Goal: Information Seeking & Learning: Learn about a topic

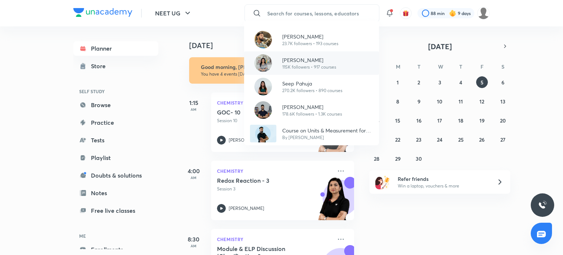
click at [318, 64] on p "115K followers • 917 courses" at bounding box center [309, 67] width 54 height 7
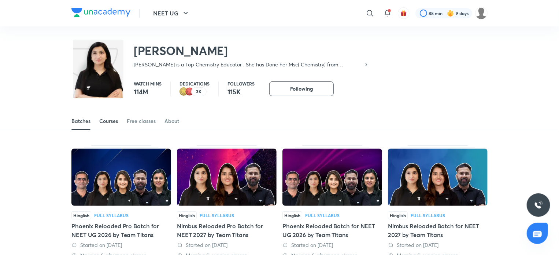
click at [105, 120] on div "Courses" at bounding box center [108, 120] width 19 height 7
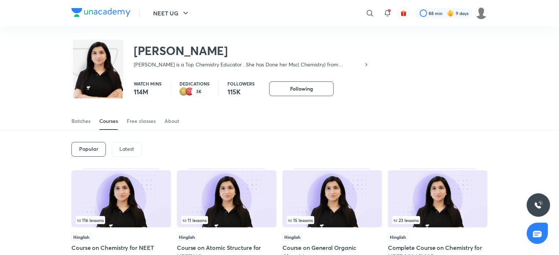
click at [131, 146] on p "Latest" at bounding box center [126, 149] width 15 height 6
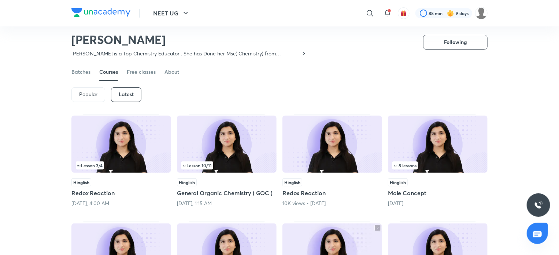
scroll to position [31, 0]
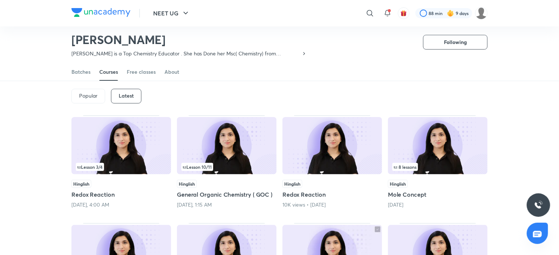
click at [270, 127] on img at bounding box center [227, 145] width 100 height 57
click at [238, 130] on img at bounding box center [227, 145] width 100 height 57
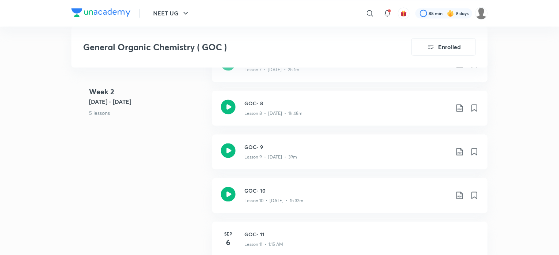
scroll to position [718, 0]
click at [229, 103] on icon at bounding box center [228, 106] width 15 height 15
